Goal: Go to known website: Access a specific website the user already knows

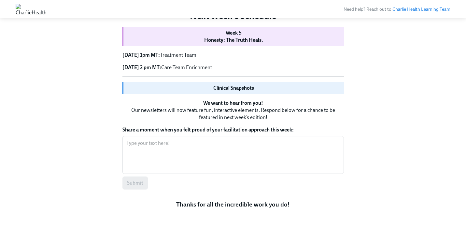
scroll to position [1180, 0]
click at [47, 10] on img at bounding box center [31, 9] width 31 height 10
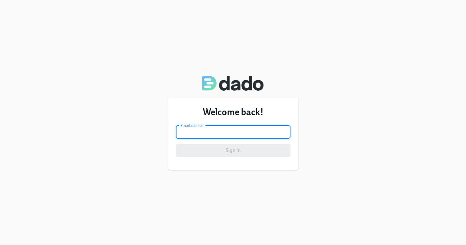
click at [200, 135] on input "email" at bounding box center [233, 131] width 115 height 13
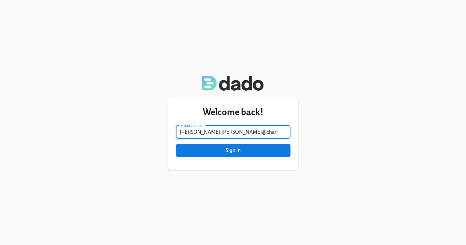
type input "[PERSON_NAME][EMAIL_ADDRESS][PERSON_NAME][DOMAIN_NAME]"
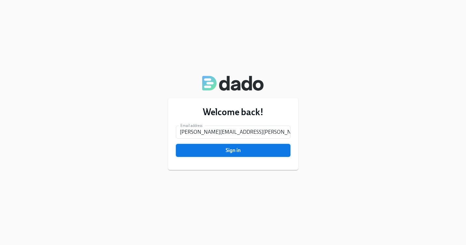
click at [220, 152] on span "Sign in" at bounding box center [233, 150] width 106 height 7
click at [185, 151] on span "Sign in" at bounding box center [233, 150] width 106 height 7
